Goal: Transaction & Acquisition: Subscribe to service/newsletter

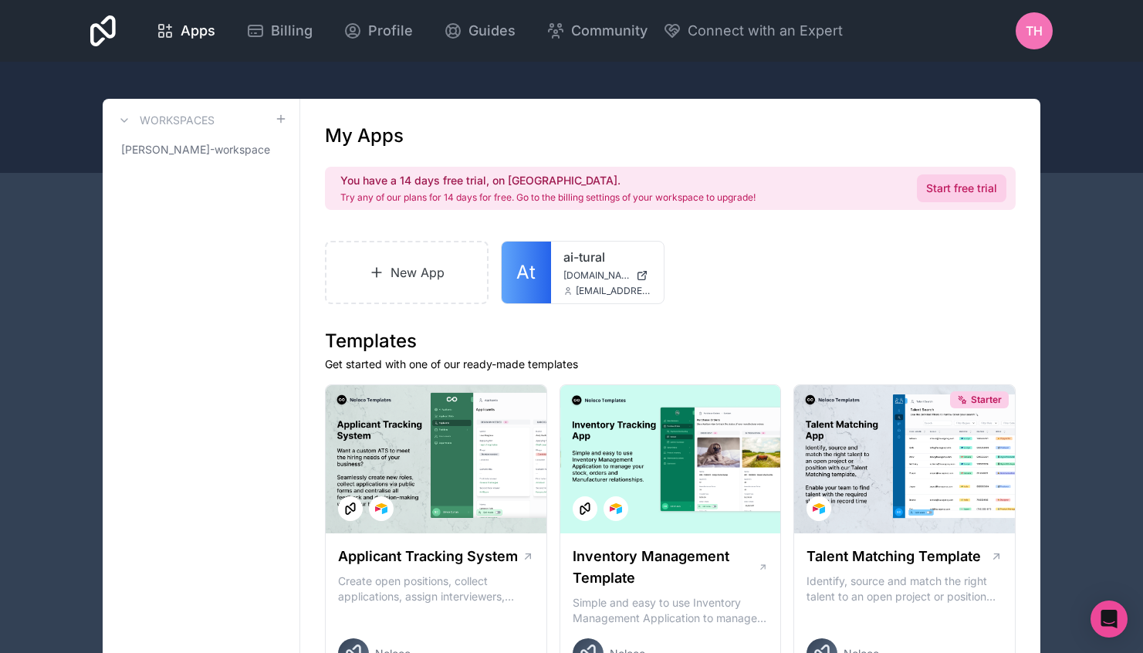
click at [960, 188] on link "Start free trial" at bounding box center [962, 188] width 90 height 28
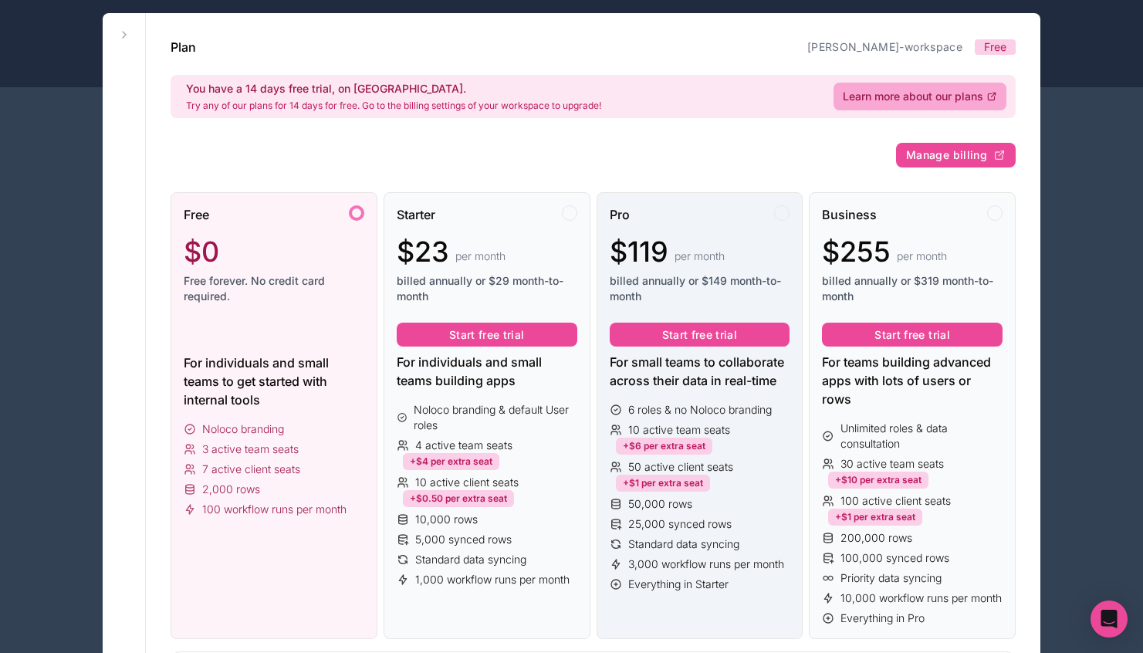
scroll to position [80, 0]
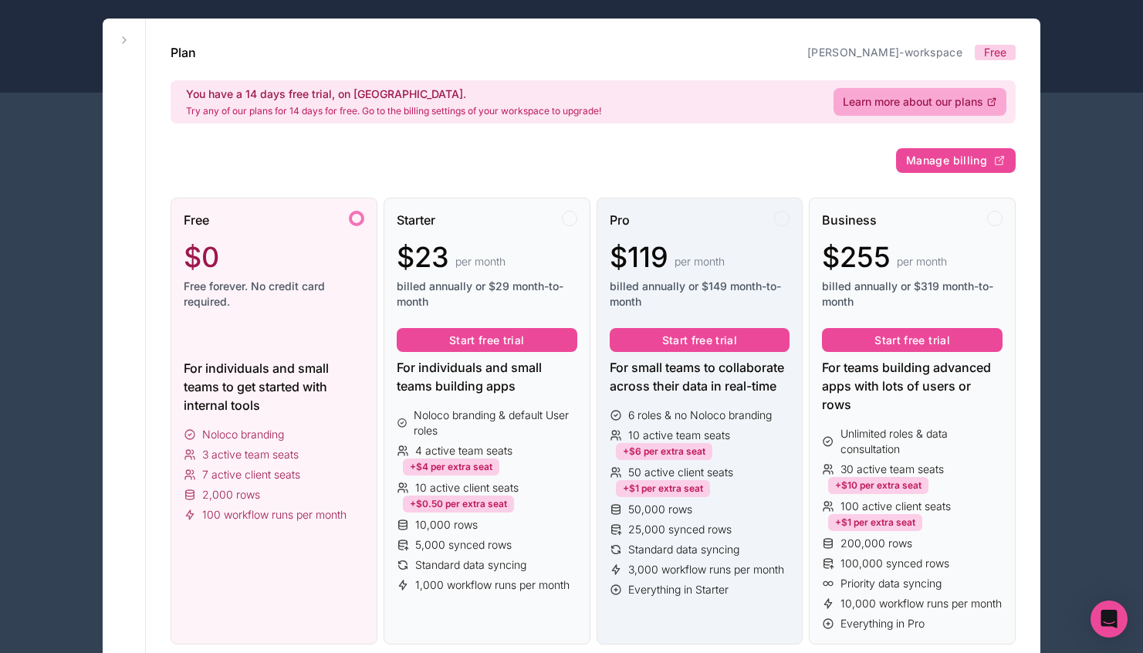
click at [692, 235] on div "Pro $119 per month billed annually or $149 month-to-month" at bounding box center [700, 266] width 181 height 111
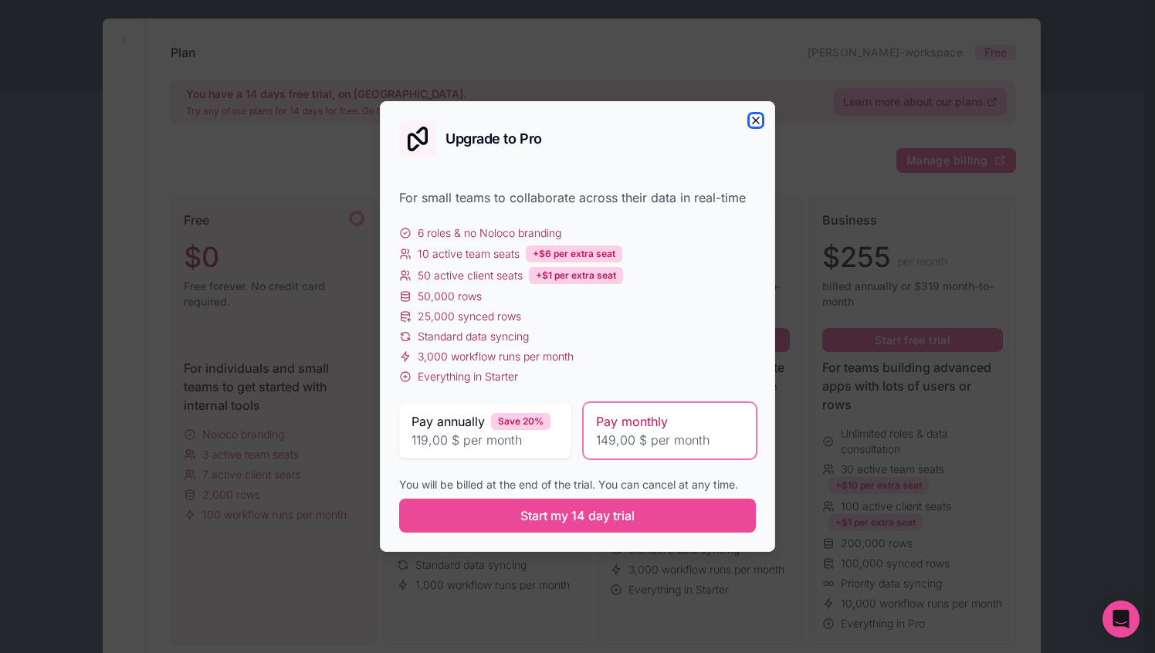
click at [756, 116] on icon "button" at bounding box center [756, 120] width 12 height 12
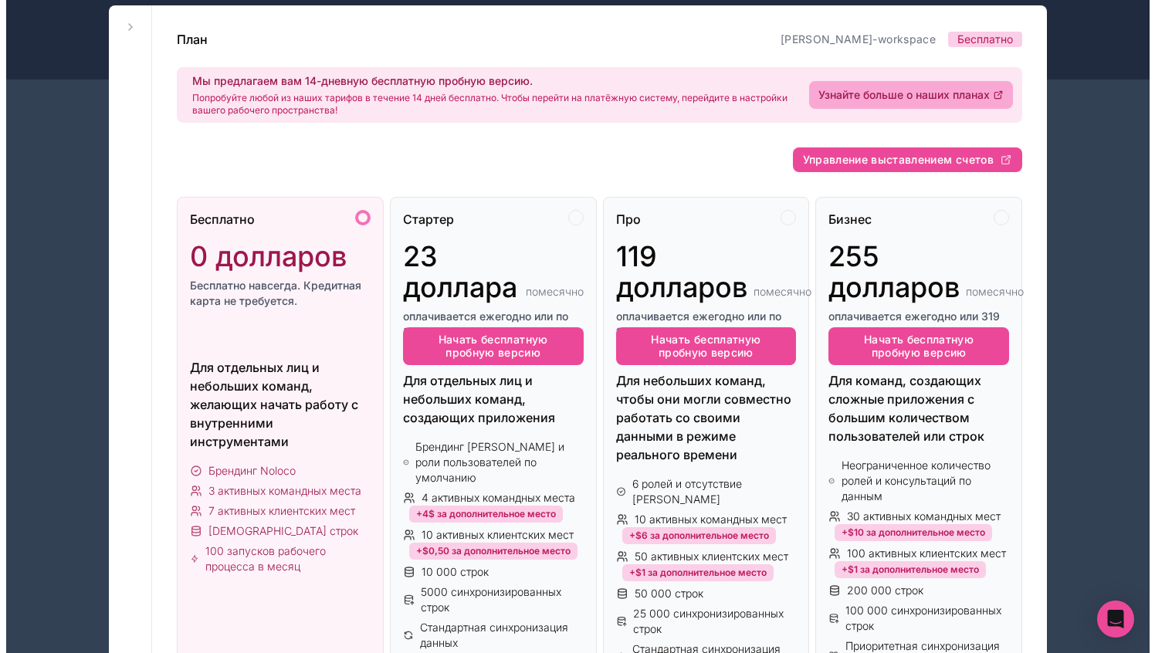
scroll to position [0, 0]
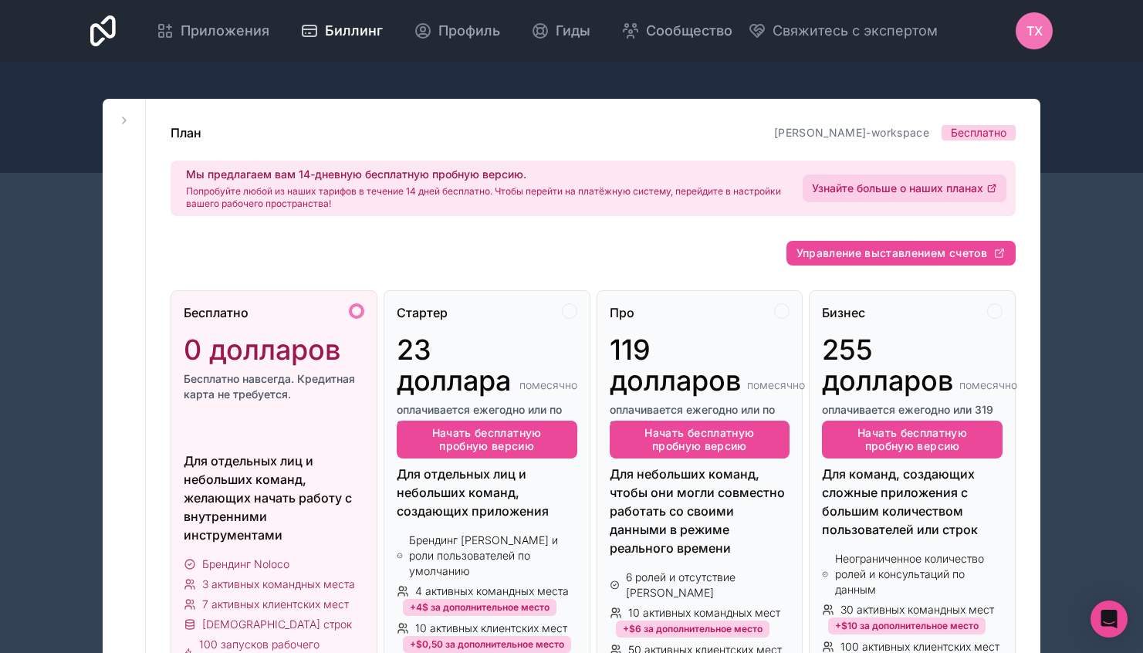
click at [831, 184] on font "Узнайте больше о наших планах" at bounding box center [897, 187] width 171 height 13
click at [920, 313] on div "Бизнес" at bounding box center [912, 312] width 181 height 19
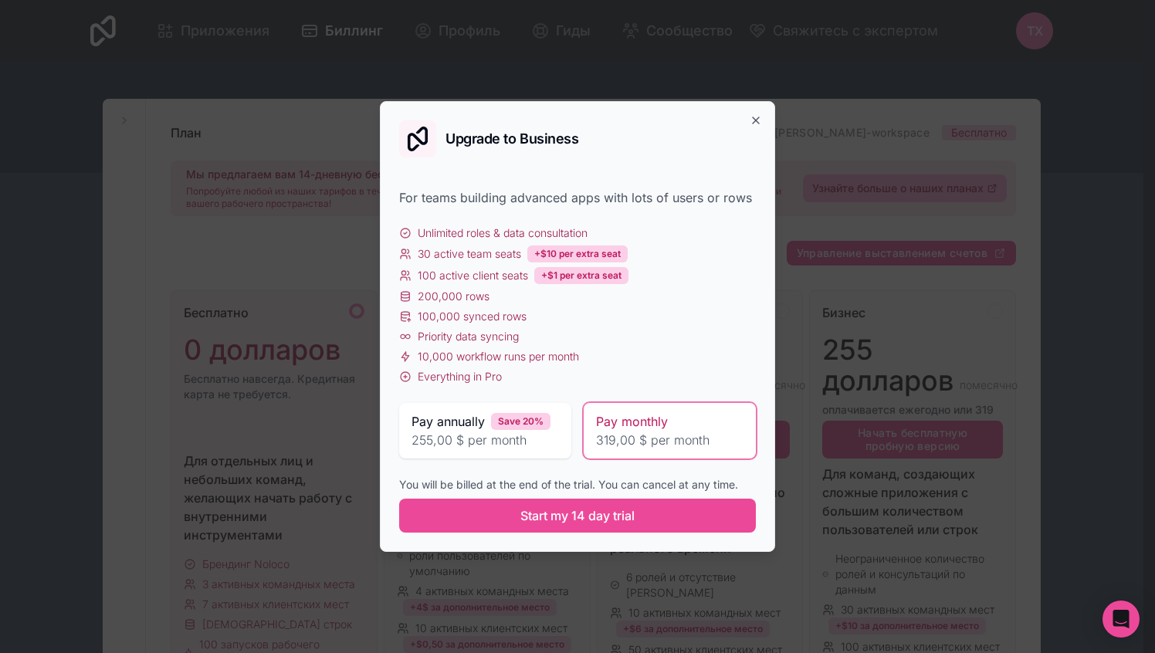
click at [678, 426] on div "Pay monthly" at bounding box center [669, 421] width 147 height 19
click at [455, 428] on span "Pay annually" at bounding box center [447, 421] width 73 height 19
click at [708, 420] on div "Pay monthly" at bounding box center [669, 421] width 147 height 19
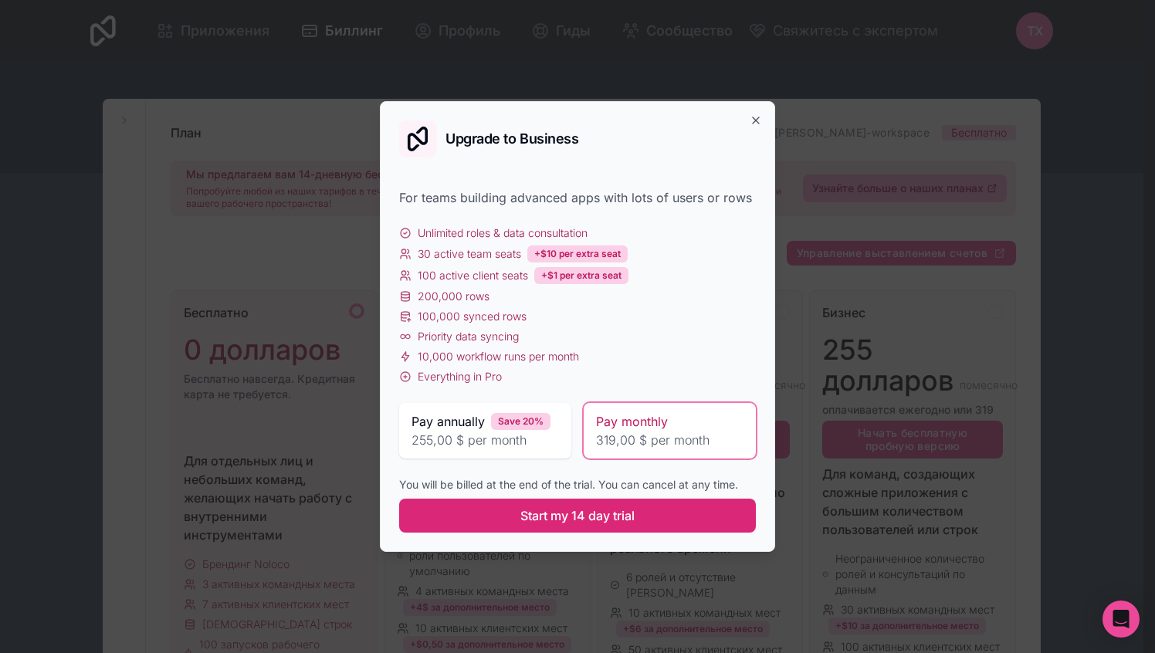
click at [568, 513] on span "Start my 14 day trial" at bounding box center [577, 515] width 114 height 19
